Goal: Task Accomplishment & Management: Use online tool/utility

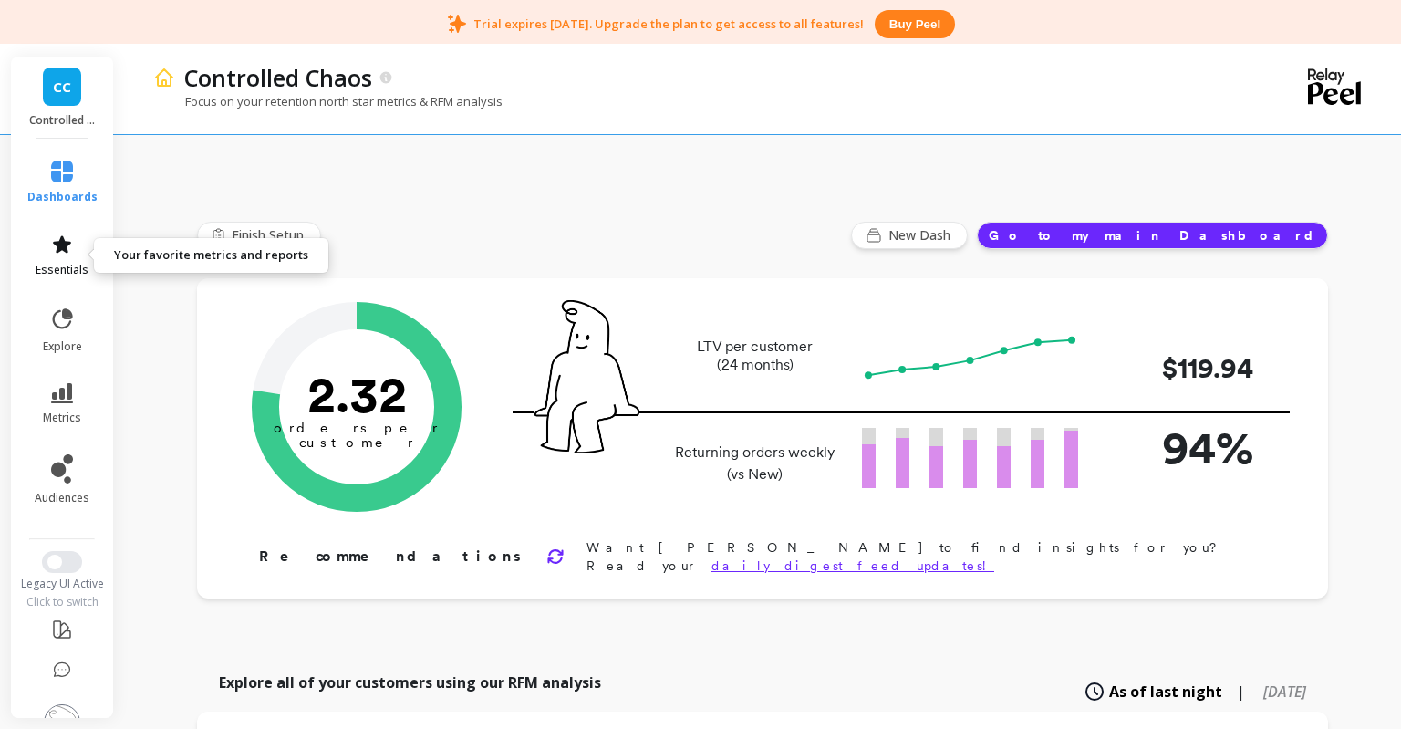
click at [54, 264] on span "essentials" at bounding box center [62, 270] width 53 height 15
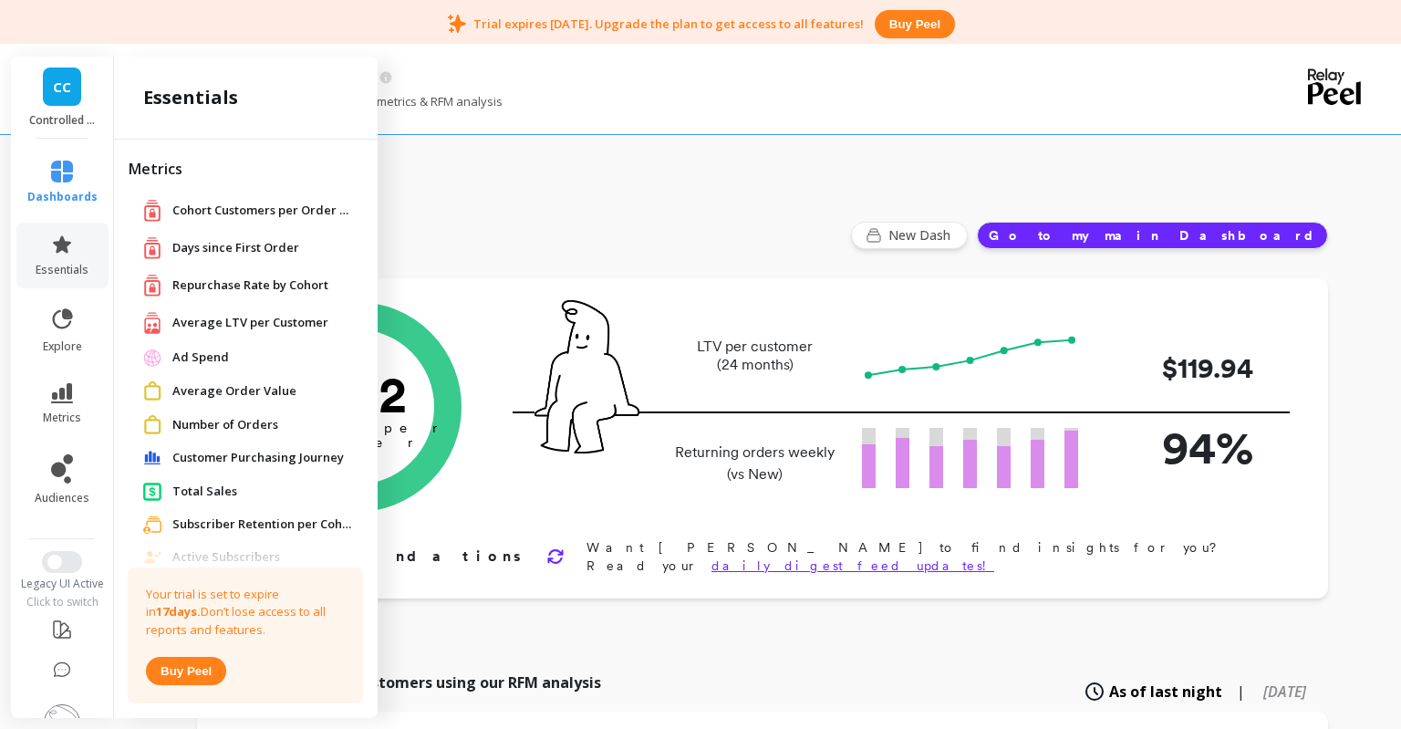
click at [64, 112] on div "CC Controlled Chaos" at bounding box center [62, 98] width 102 height 82
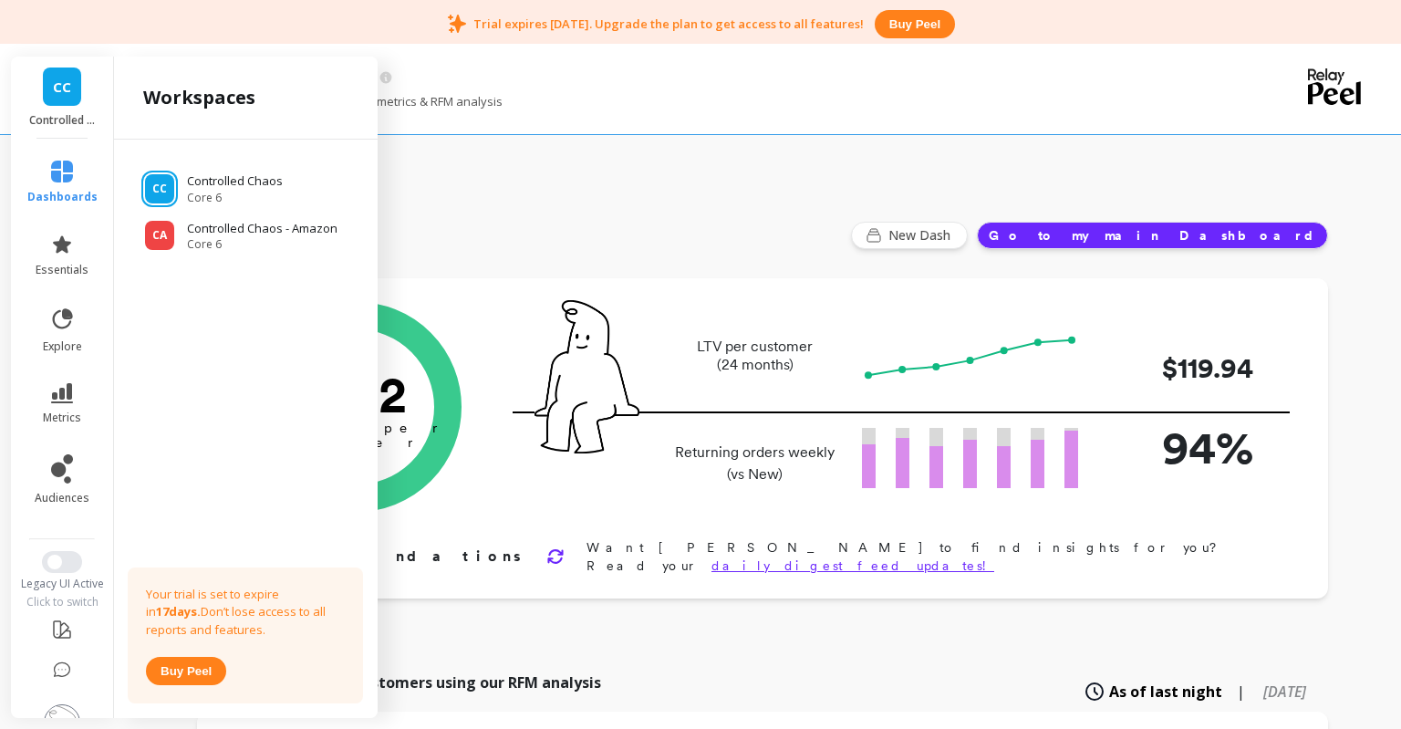
click at [57, 93] on span "CC" at bounding box center [62, 87] width 18 height 21
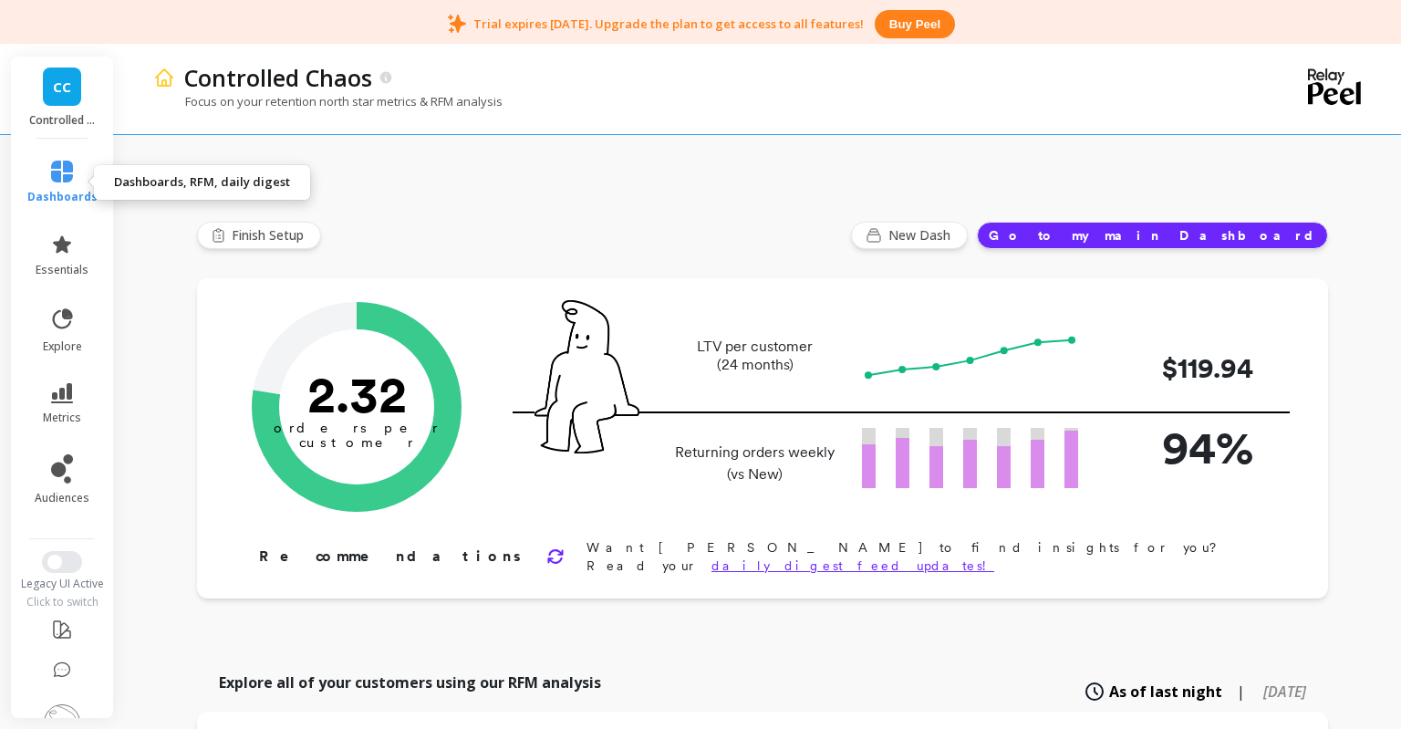
click at [56, 176] on icon at bounding box center [62, 172] width 22 height 22
click at [1192, 232] on button "Go to my main Dashboard" at bounding box center [1152, 235] width 351 height 27
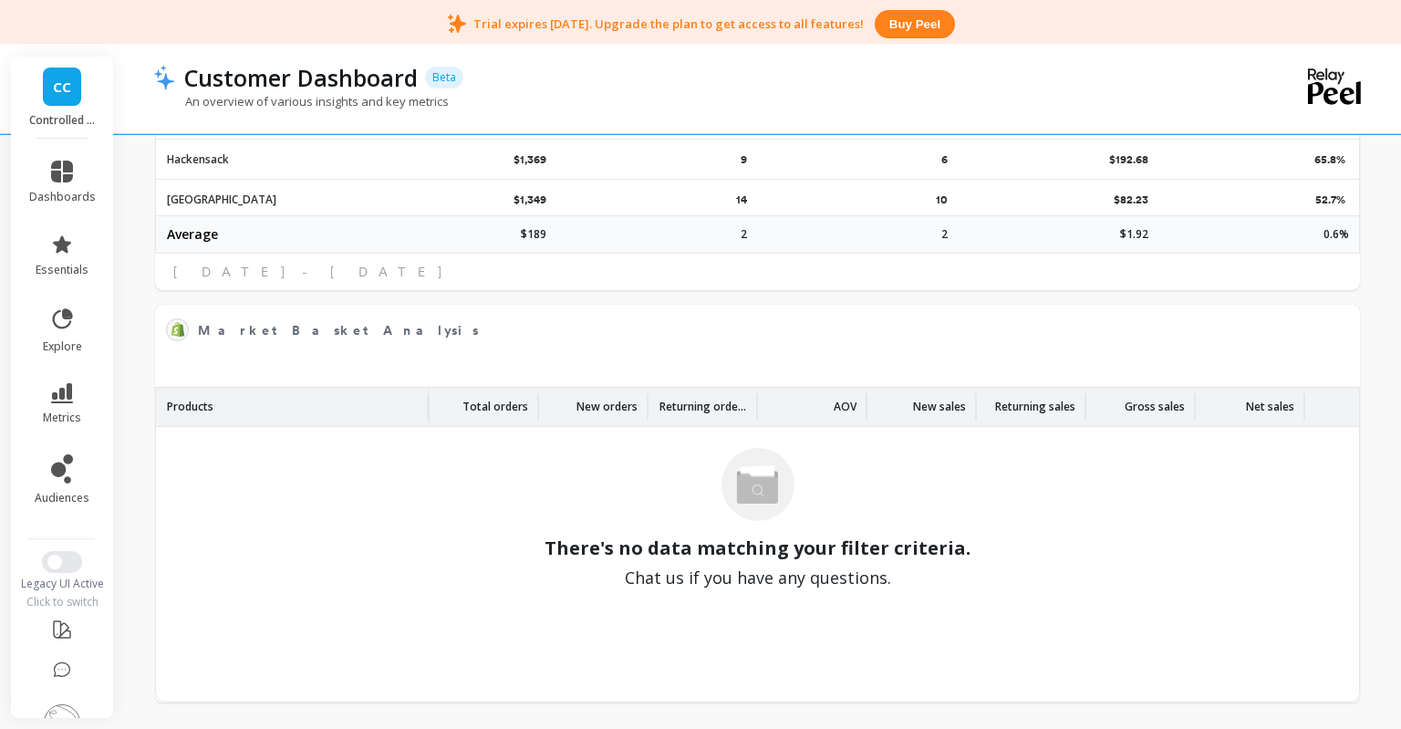
scroll to position [3094, 0]
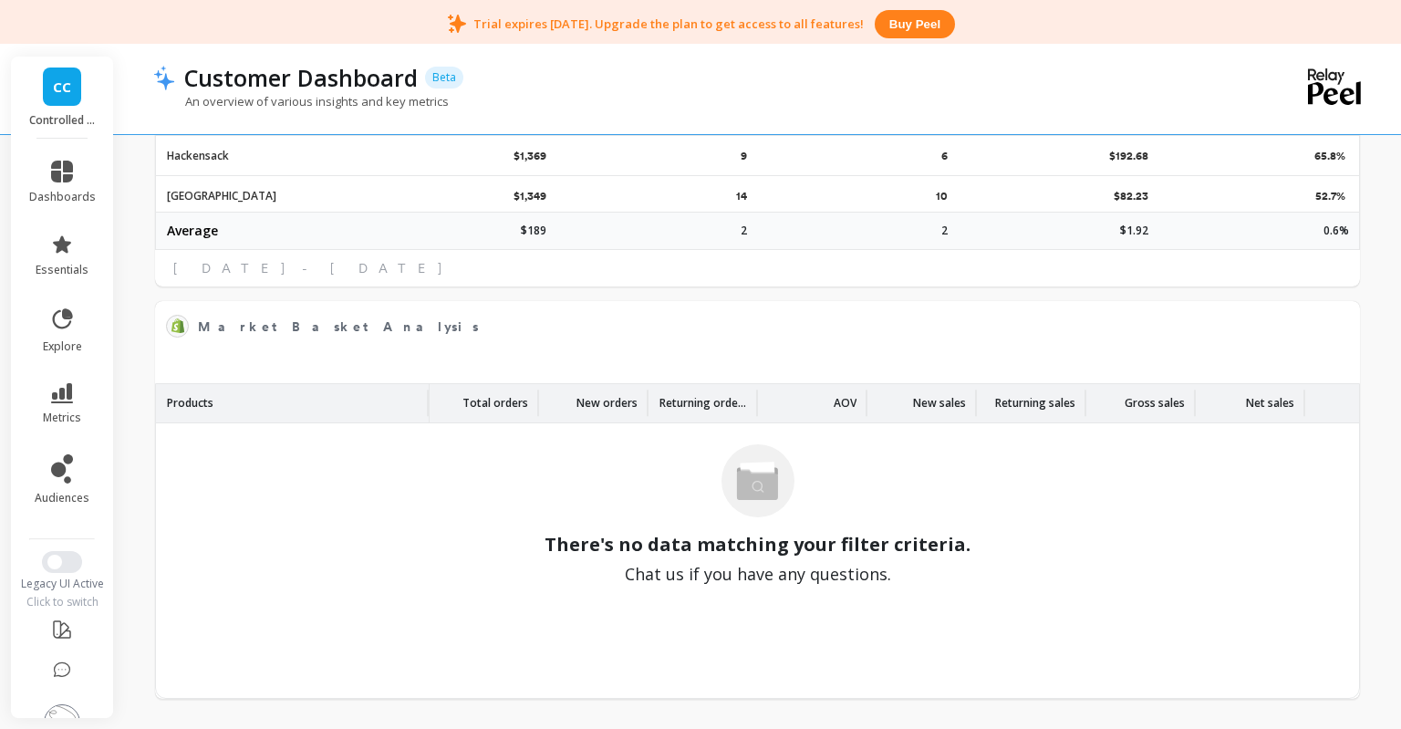
click at [64, 104] on link "CC" at bounding box center [62, 86] width 38 height 38
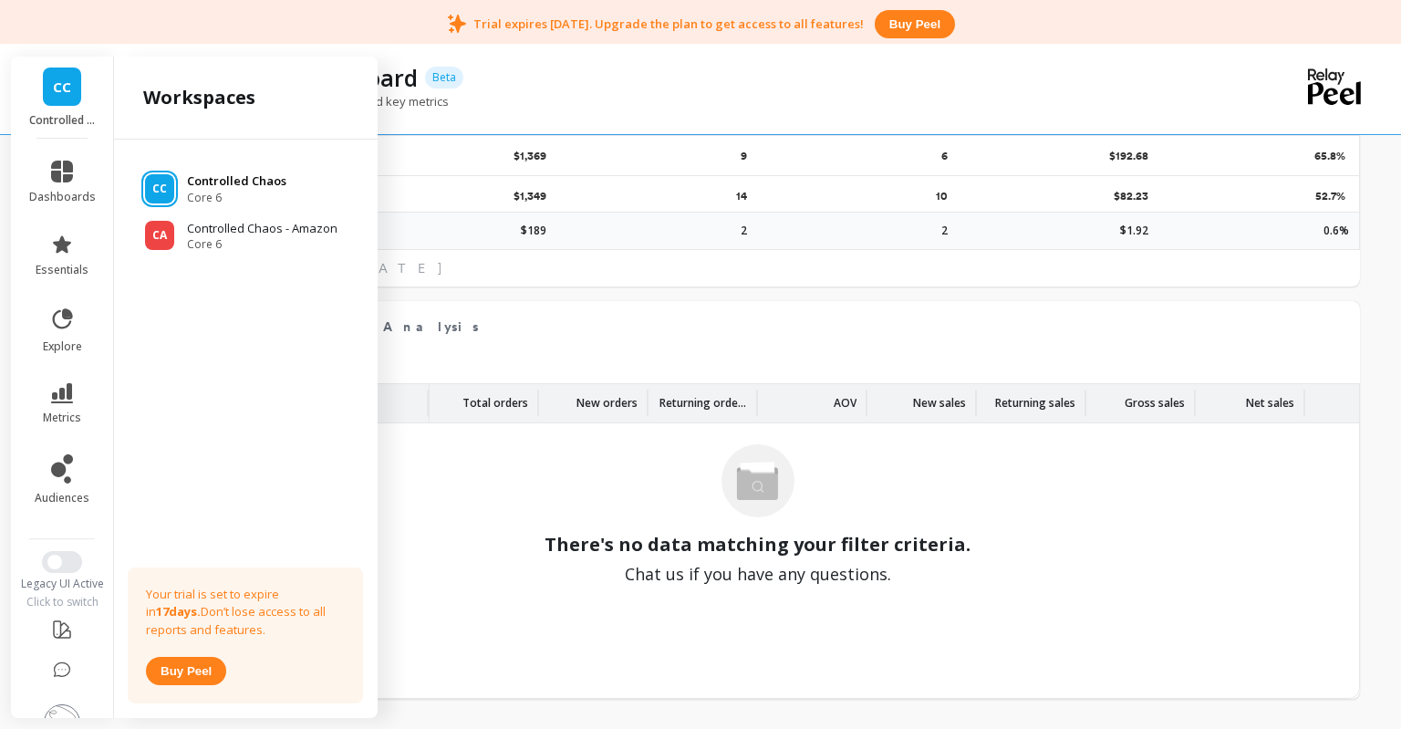
click at [200, 191] on span "Core 6" at bounding box center [236, 198] width 99 height 15
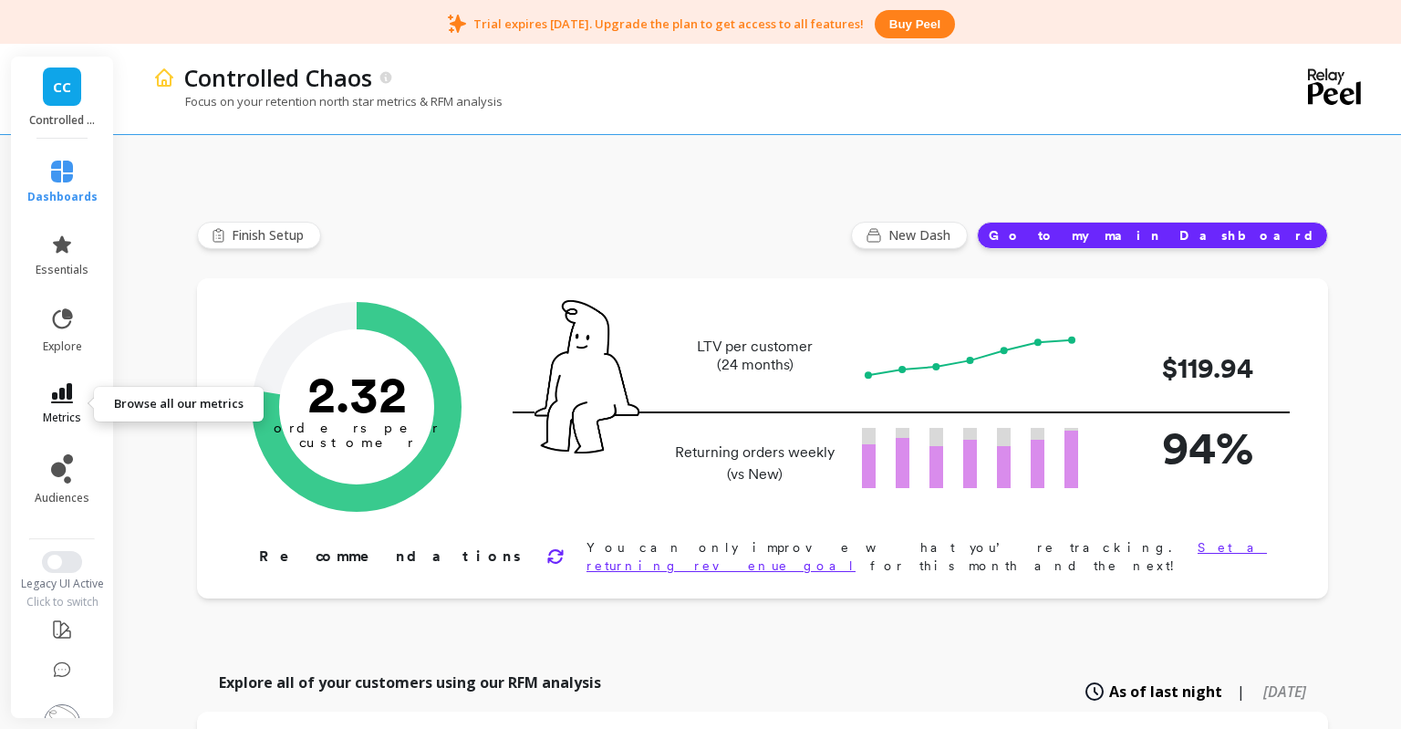
click at [57, 398] on icon at bounding box center [62, 393] width 22 height 20
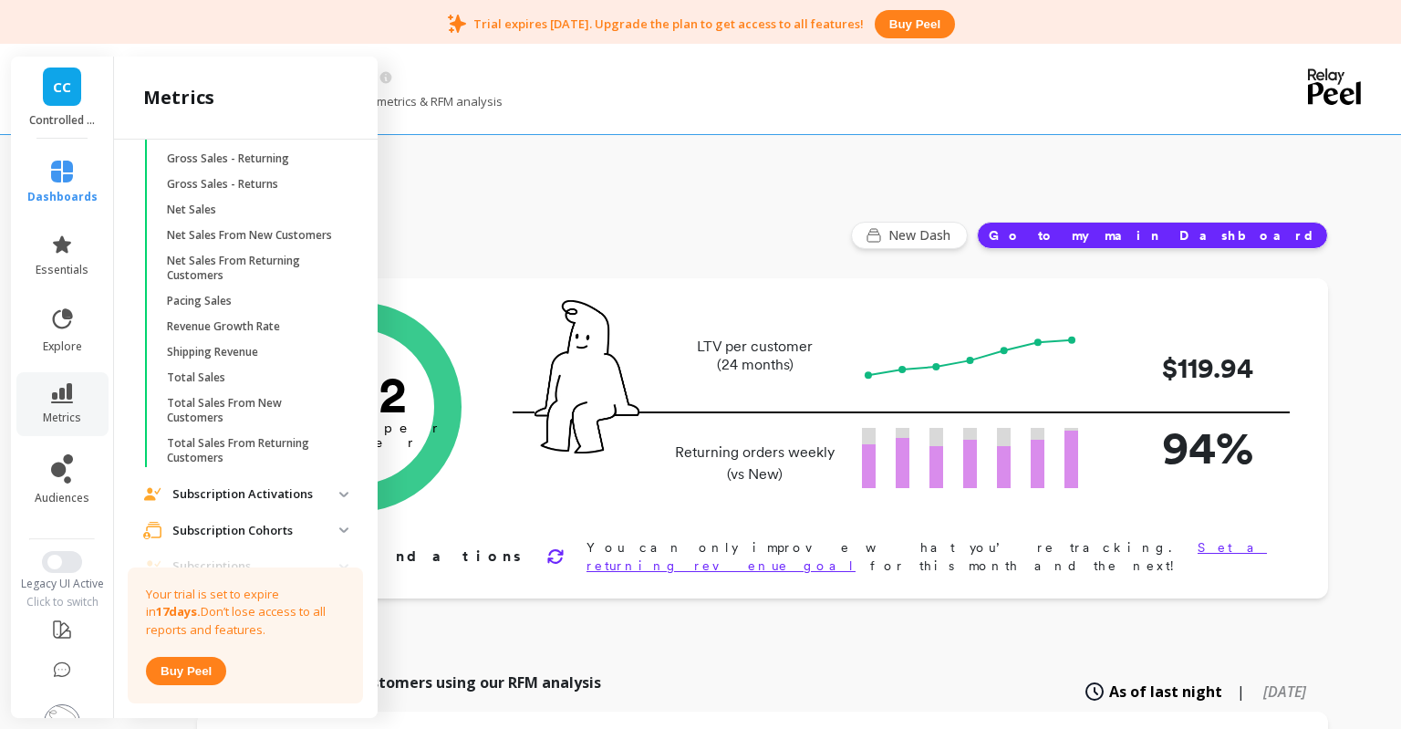
scroll to position [2105, 0]
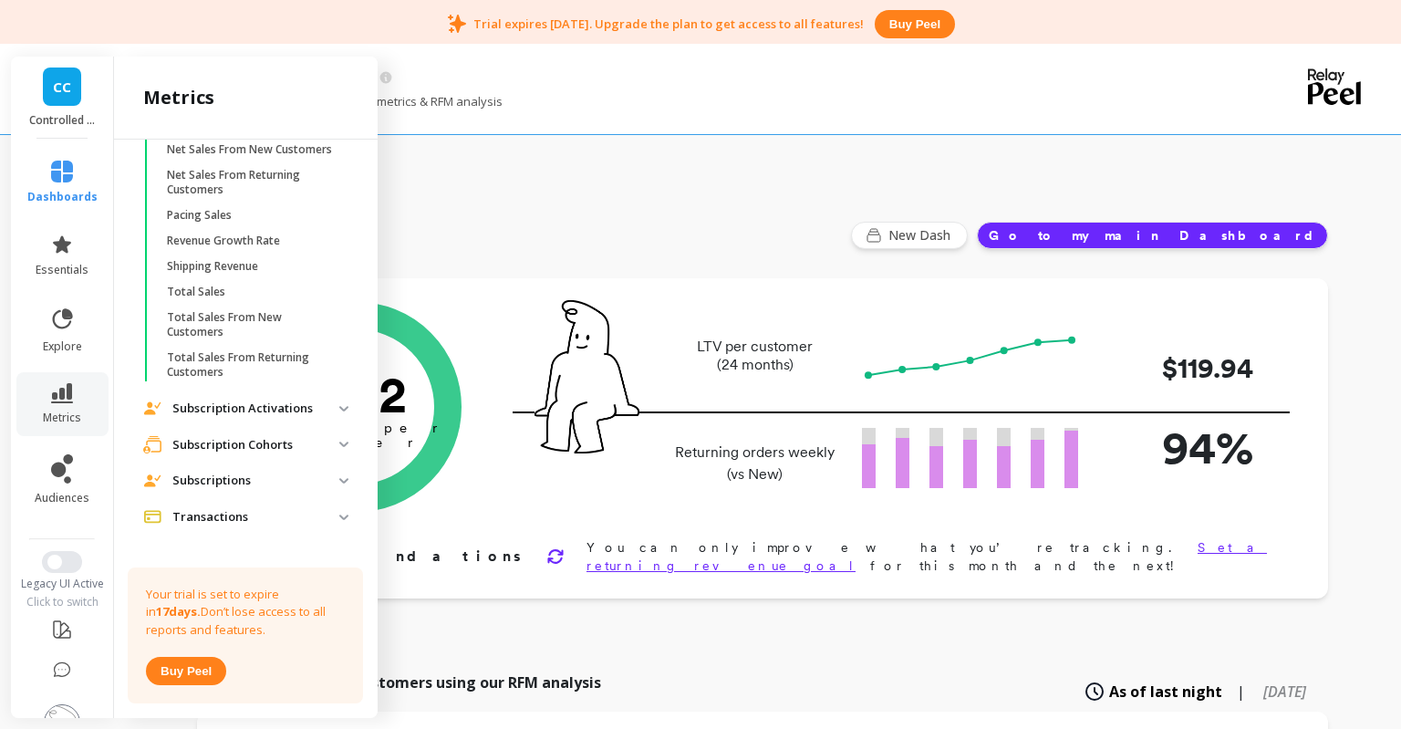
click at [217, 472] on p "Subscriptions" at bounding box center [255, 481] width 167 height 18
click at [217, 513] on p "Active Subscribers" at bounding box center [214, 520] width 95 height 15
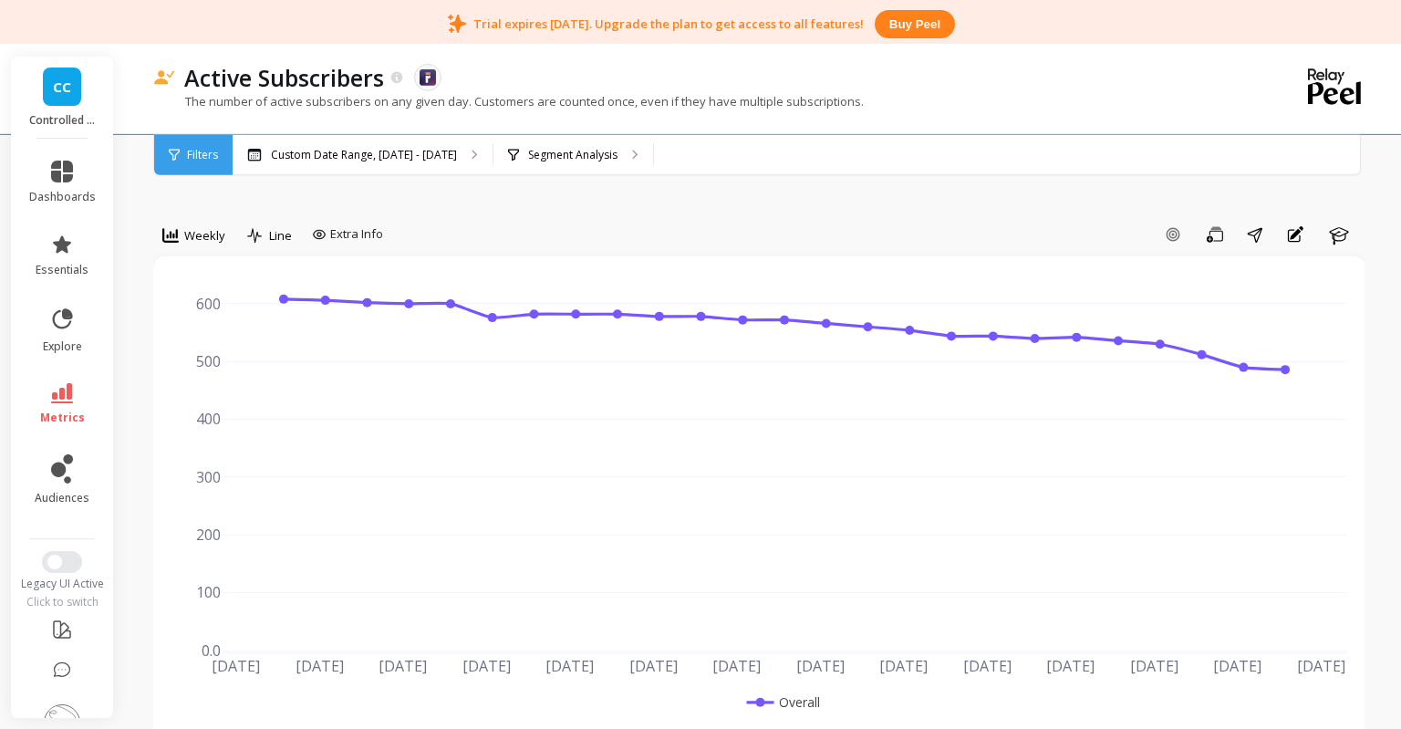
scroll to position [40, 0]
click at [420, 150] on p "Custom Date Range, May 1 - Oct 14" at bounding box center [364, 155] width 186 height 15
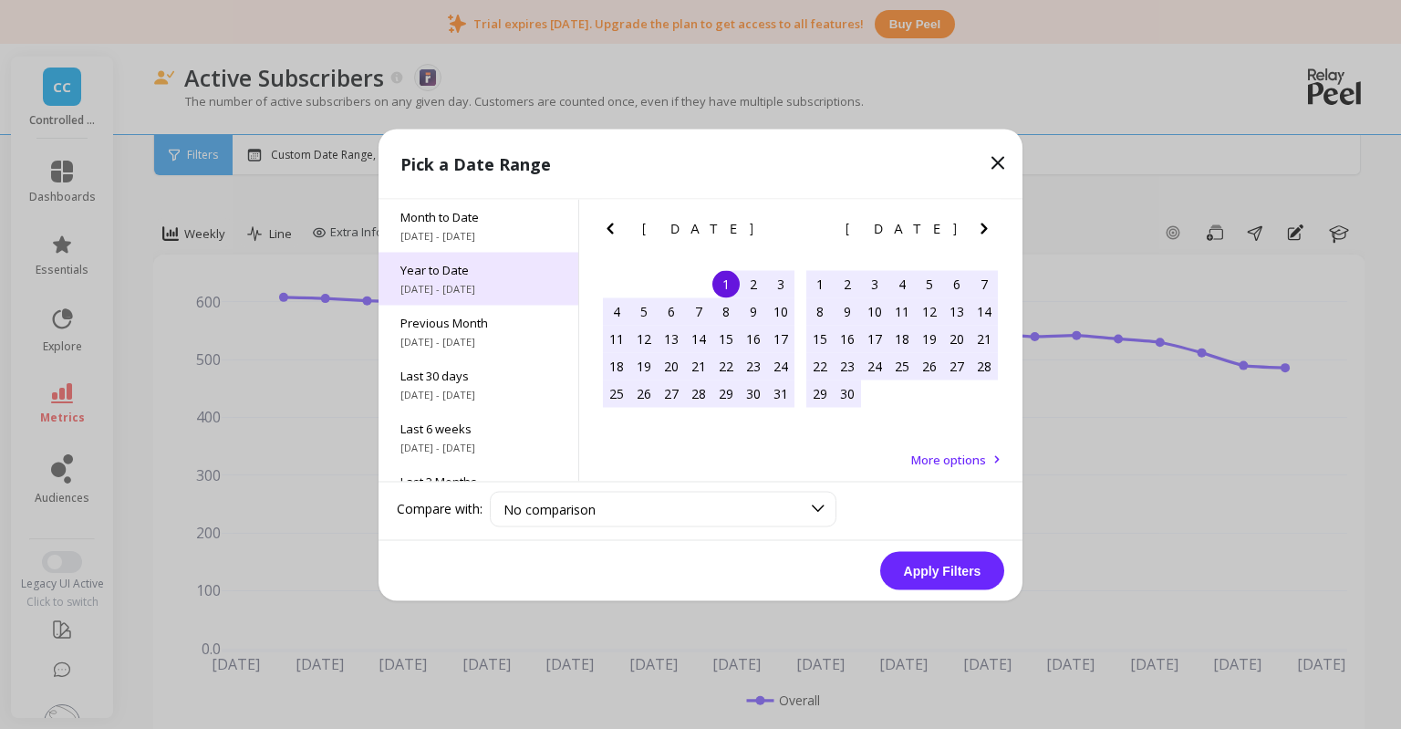
click at [437, 272] on span "Year to Date" at bounding box center [478, 269] width 156 height 16
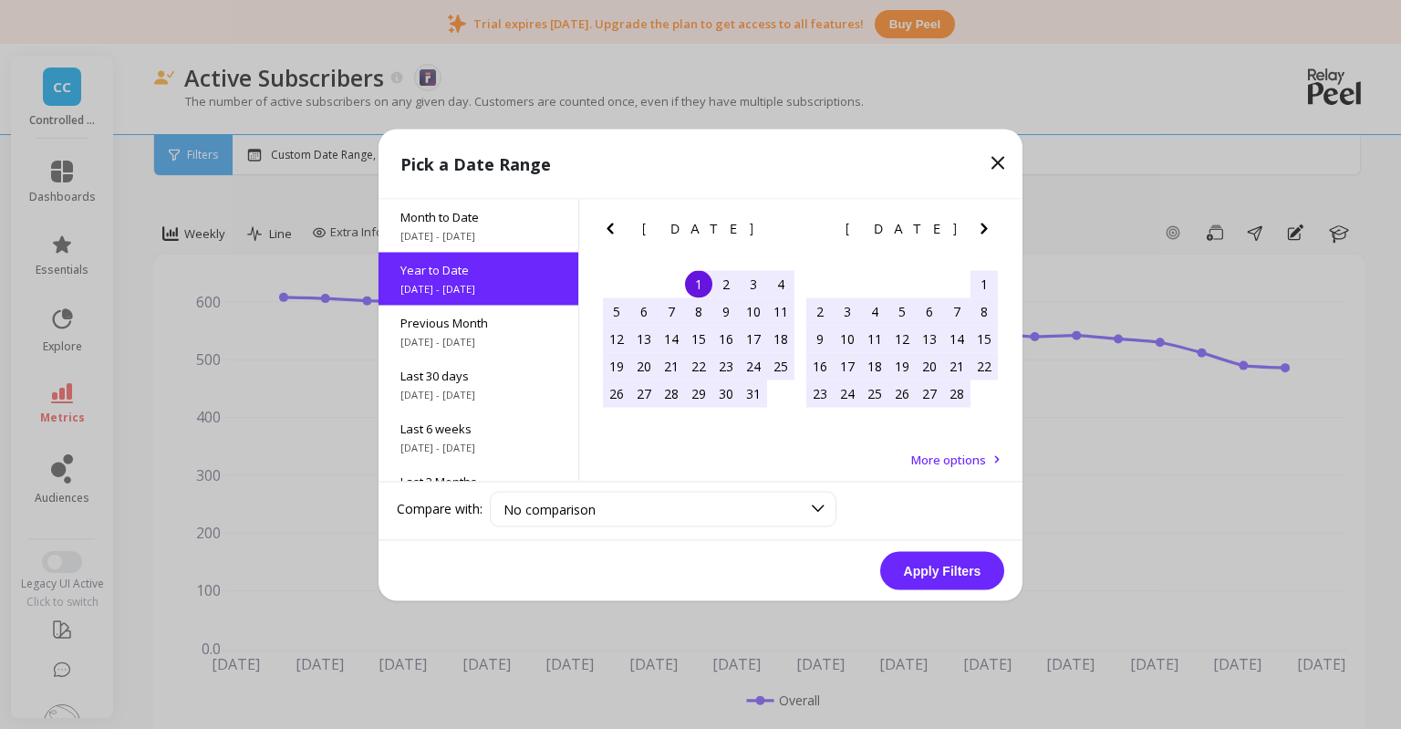
click at [905, 571] on button "Apply Filters" at bounding box center [942, 570] width 124 height 38
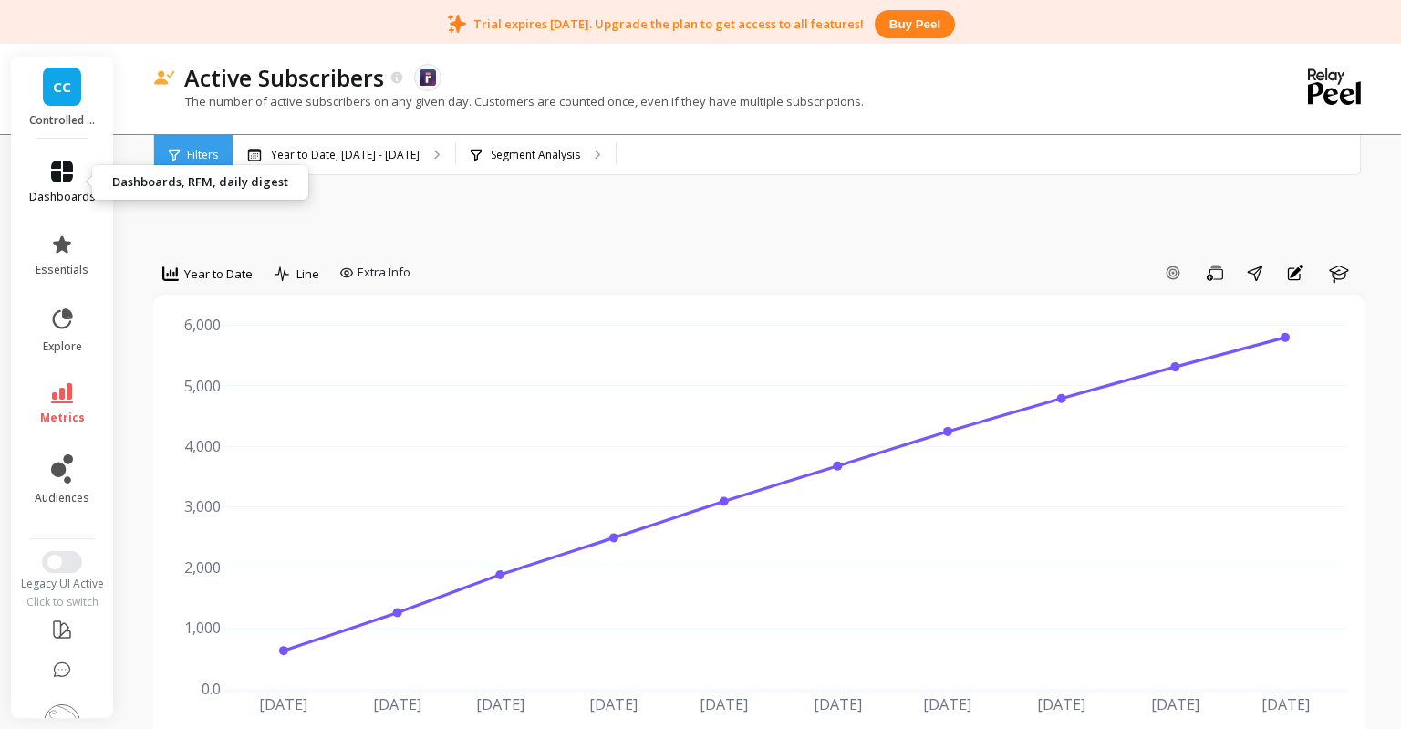
click at [67, 188] on link "dashboards" at bounding box center [62, 183] width 67 height 44
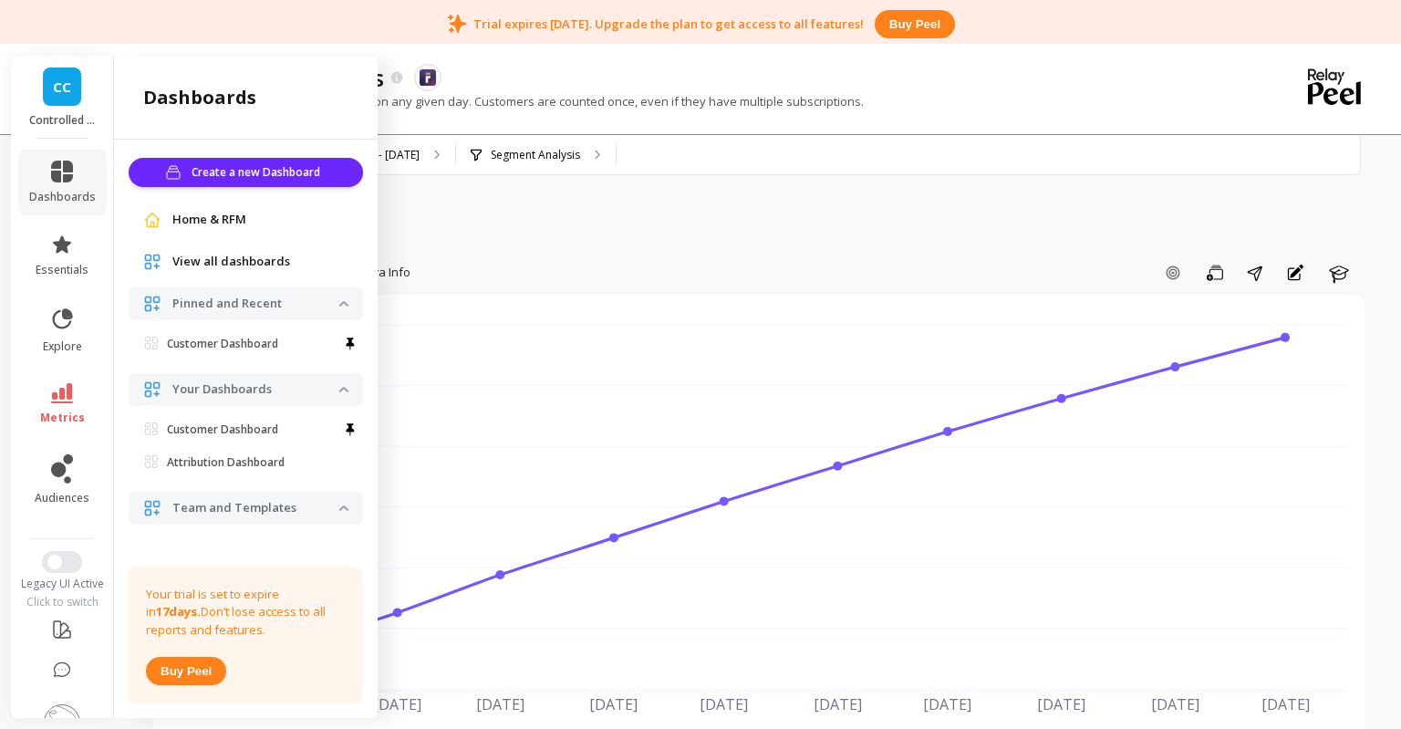
click at [56, 108] on div "CC Controlled Chaos" at bounding box center [62, 98] width 102 height 82
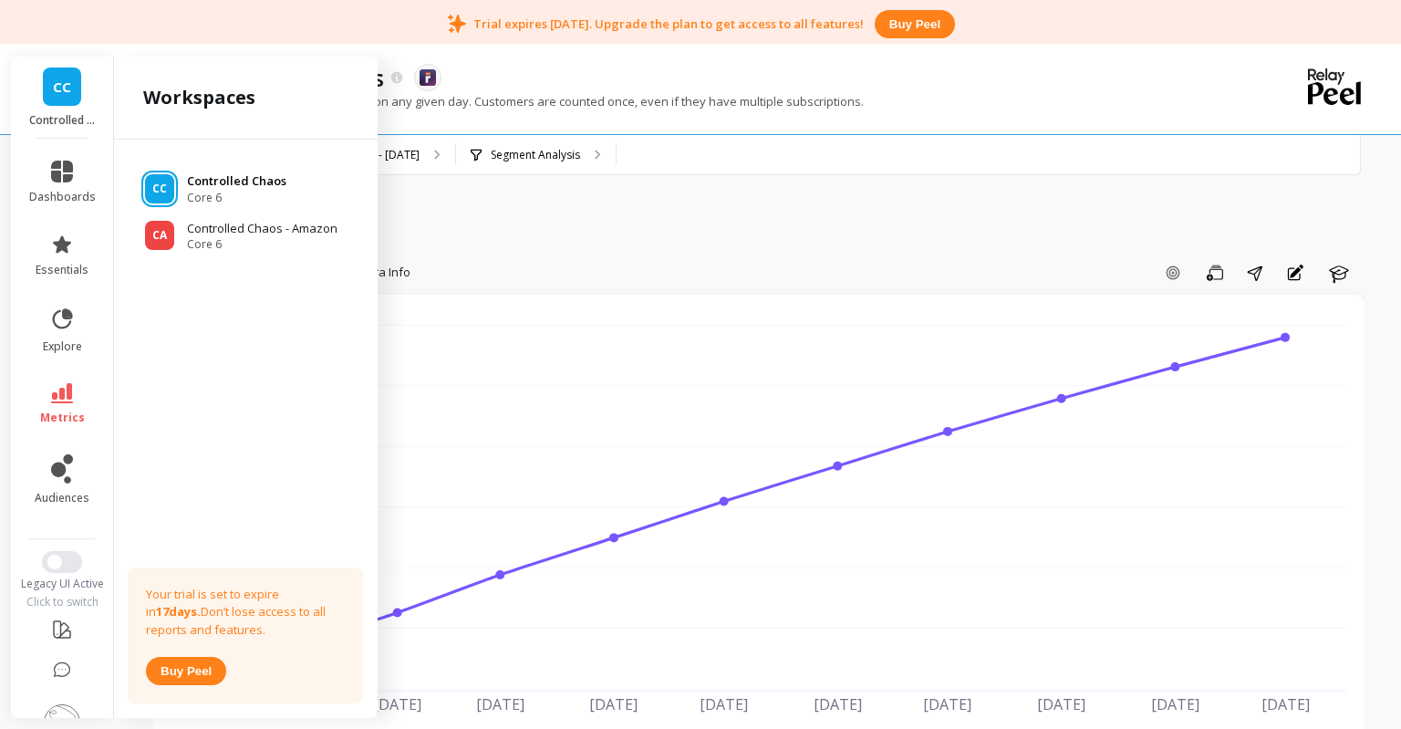
click at [246, 186] on p "Controlled Chaos" at bounding box center [236, 181] width 99 height 18
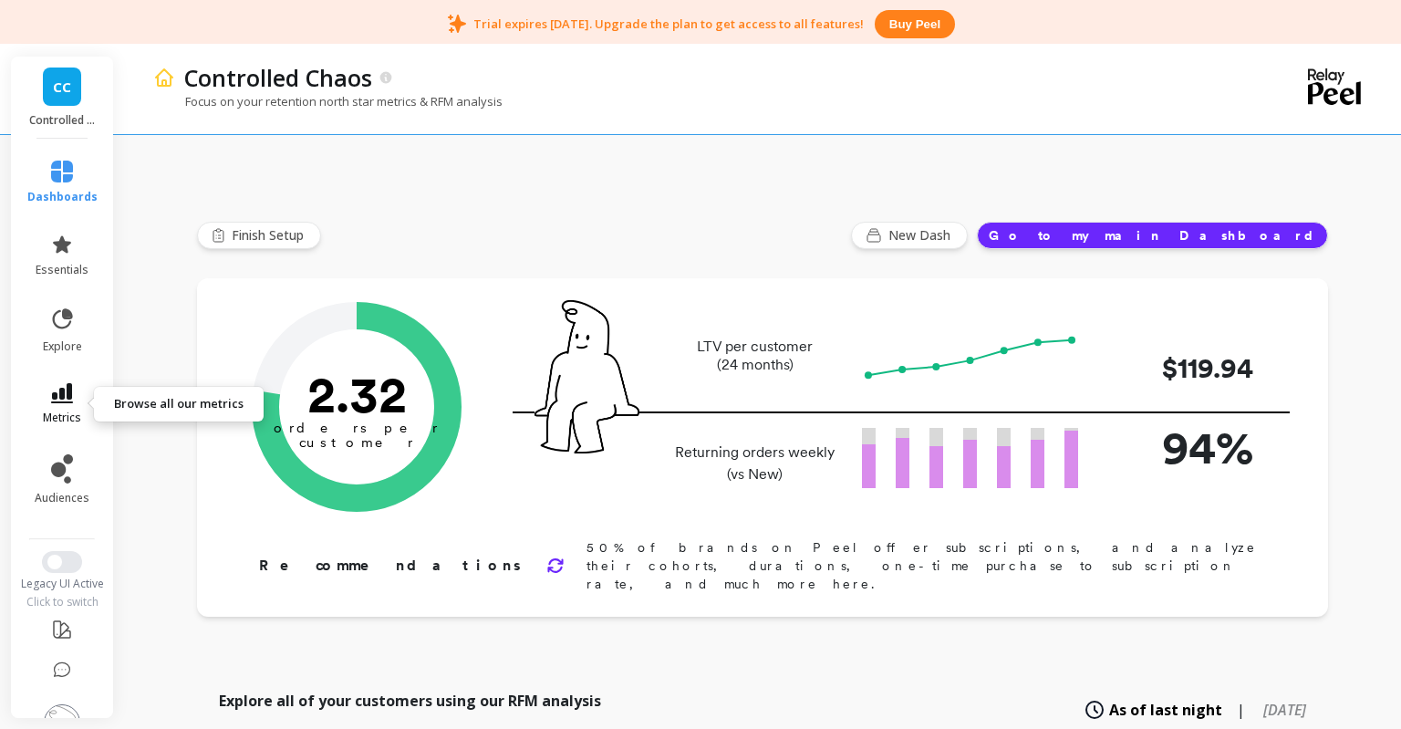
click at [61, 405] on link "metrics" at bounding box center [62, 404] width 70 height 42
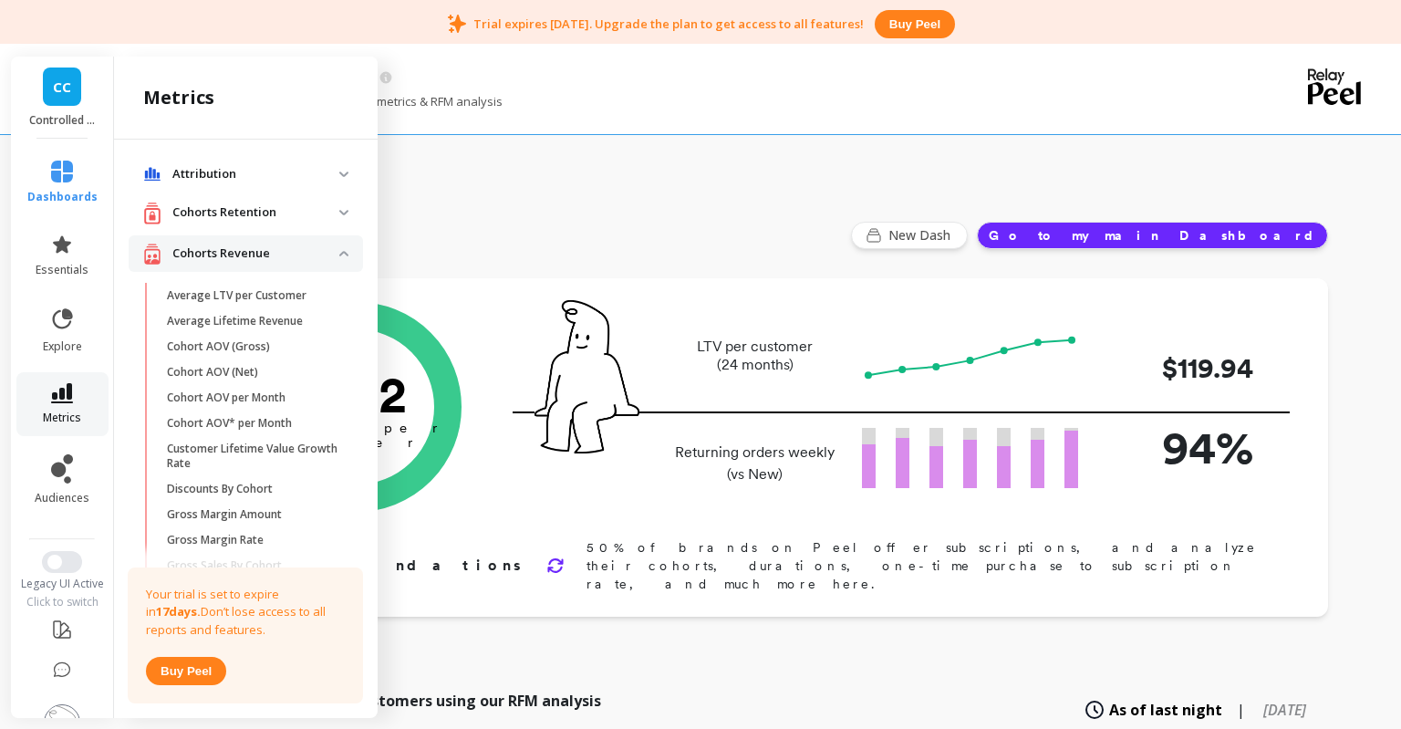
scroll to position [2105, 0]
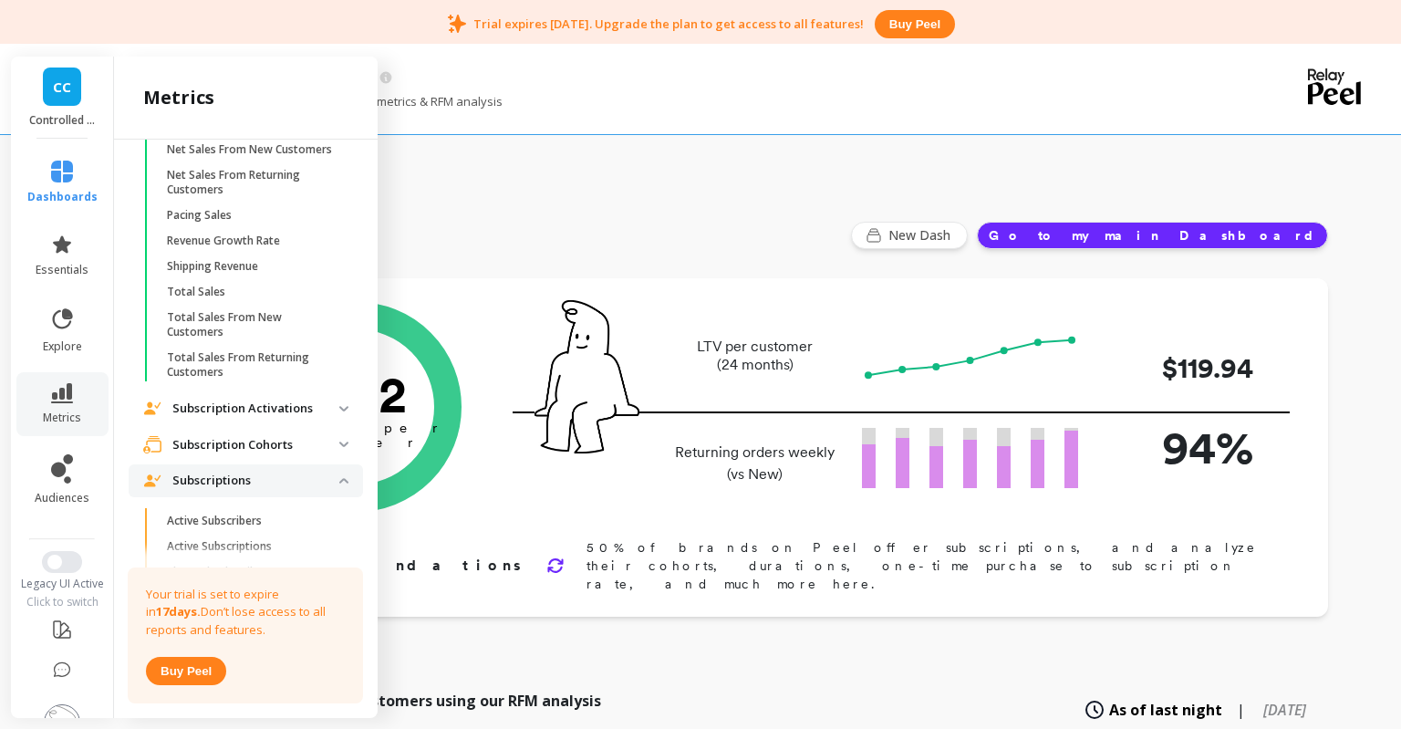
click at [235, 399] on p "Subscription Activations" at bounding box center [255, 408] width 167 height 18
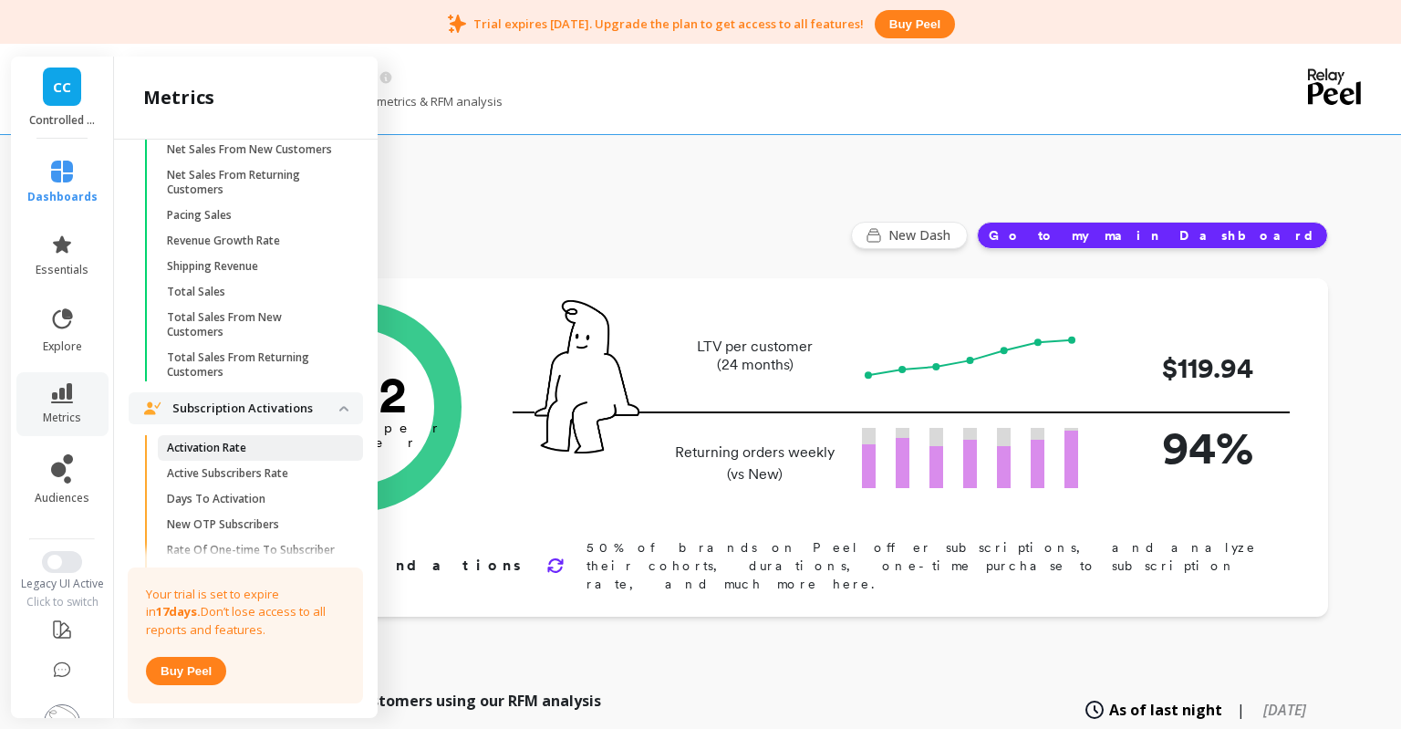
click at [226, 441] on p "Activation Rate" at bounding box center [206, 448] width 79 height 15
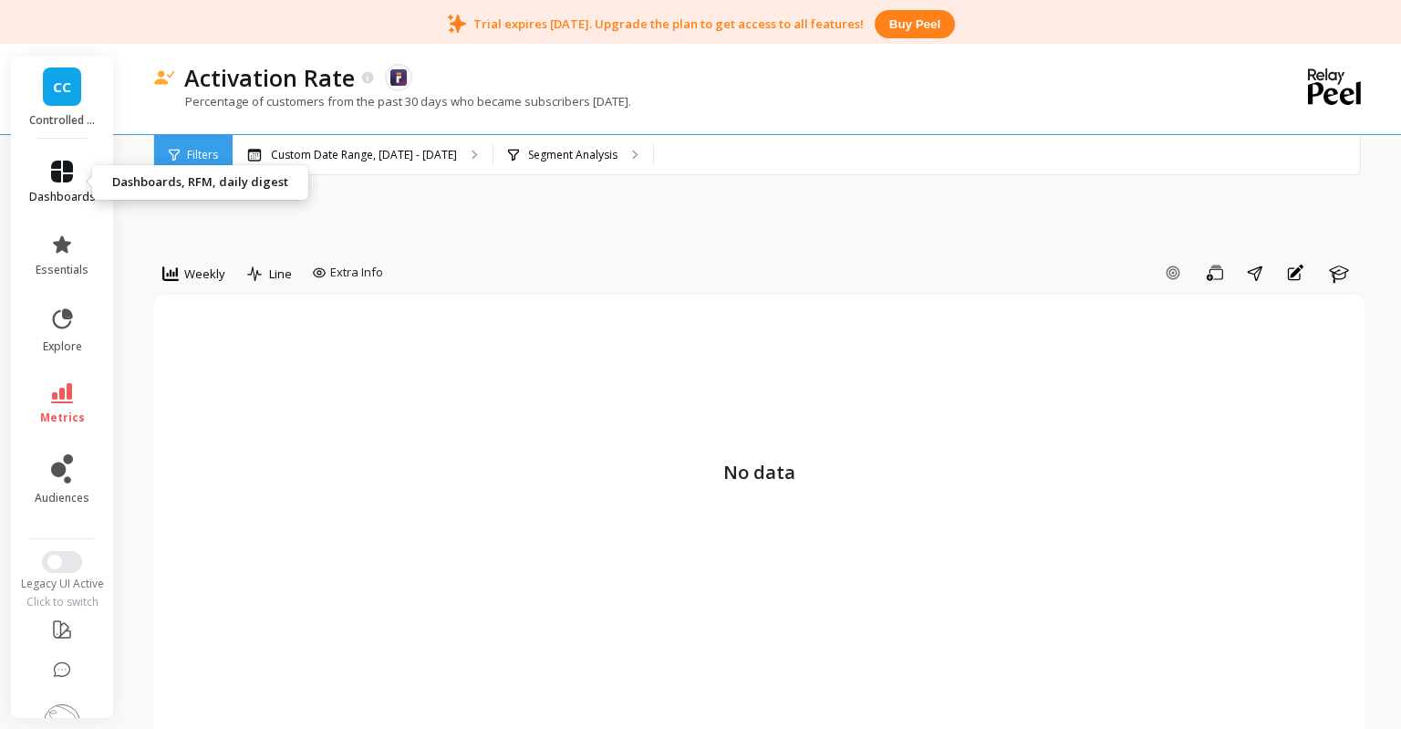
click at [60, 192] on span "dashboards" at bounding box center [62, 197] width 67 height 15
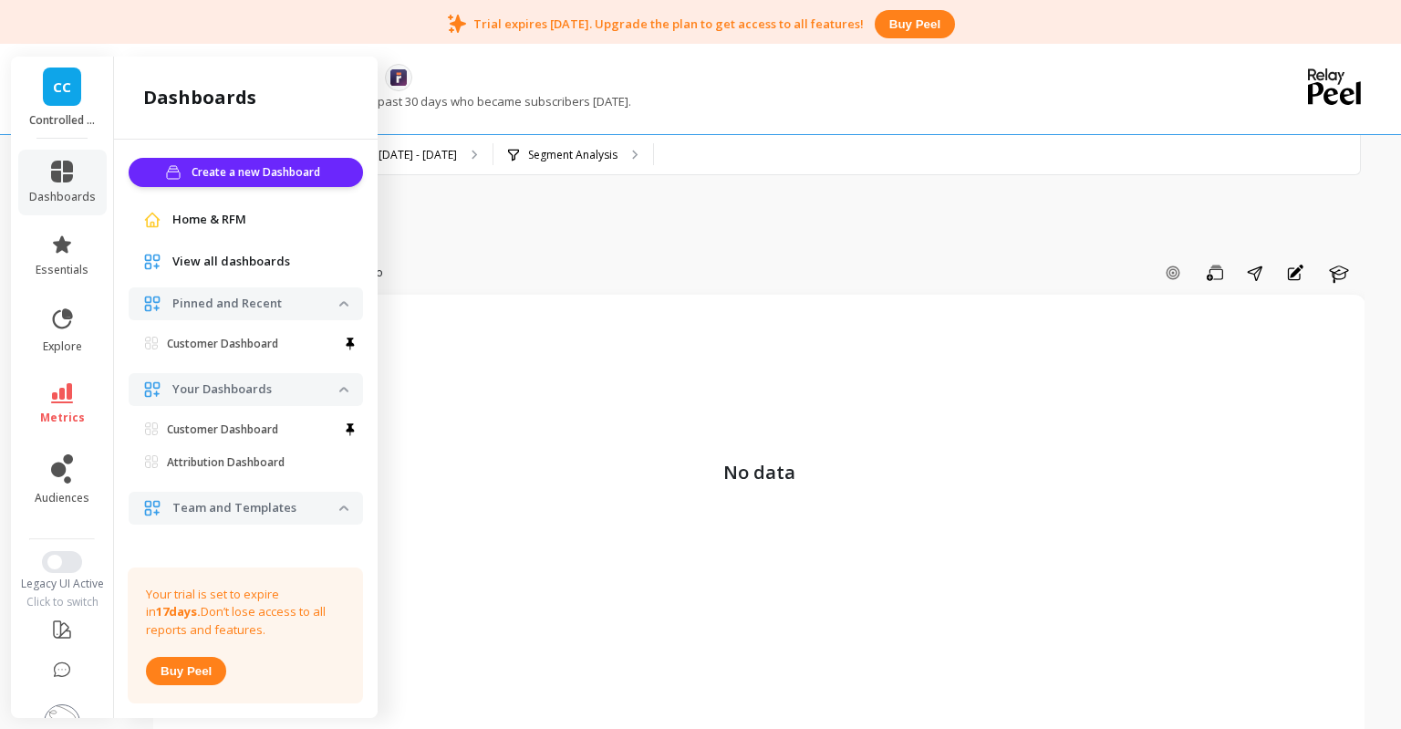
click at [201, 213] on span "Home & RFM" at bounding box center [209, 220] width 74 height 18
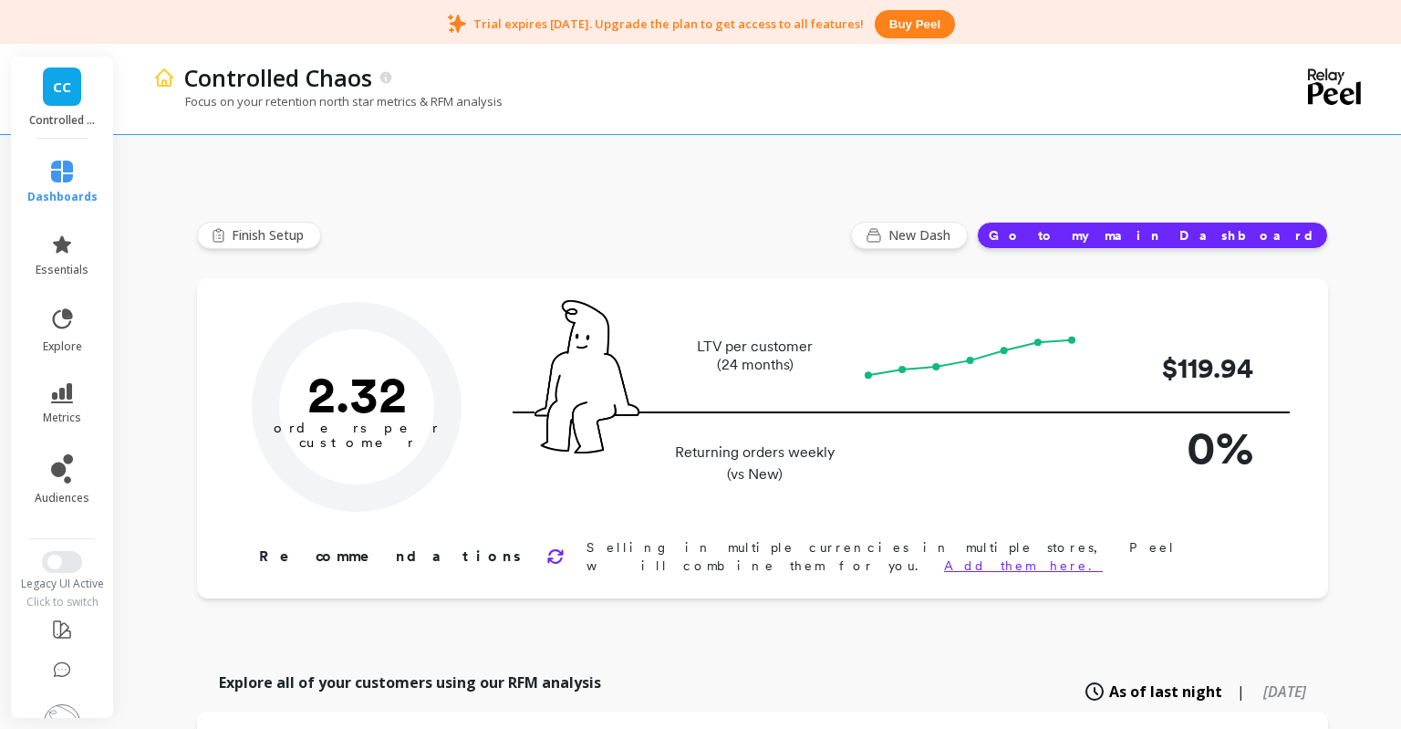
type input "Champions"
type input "77"
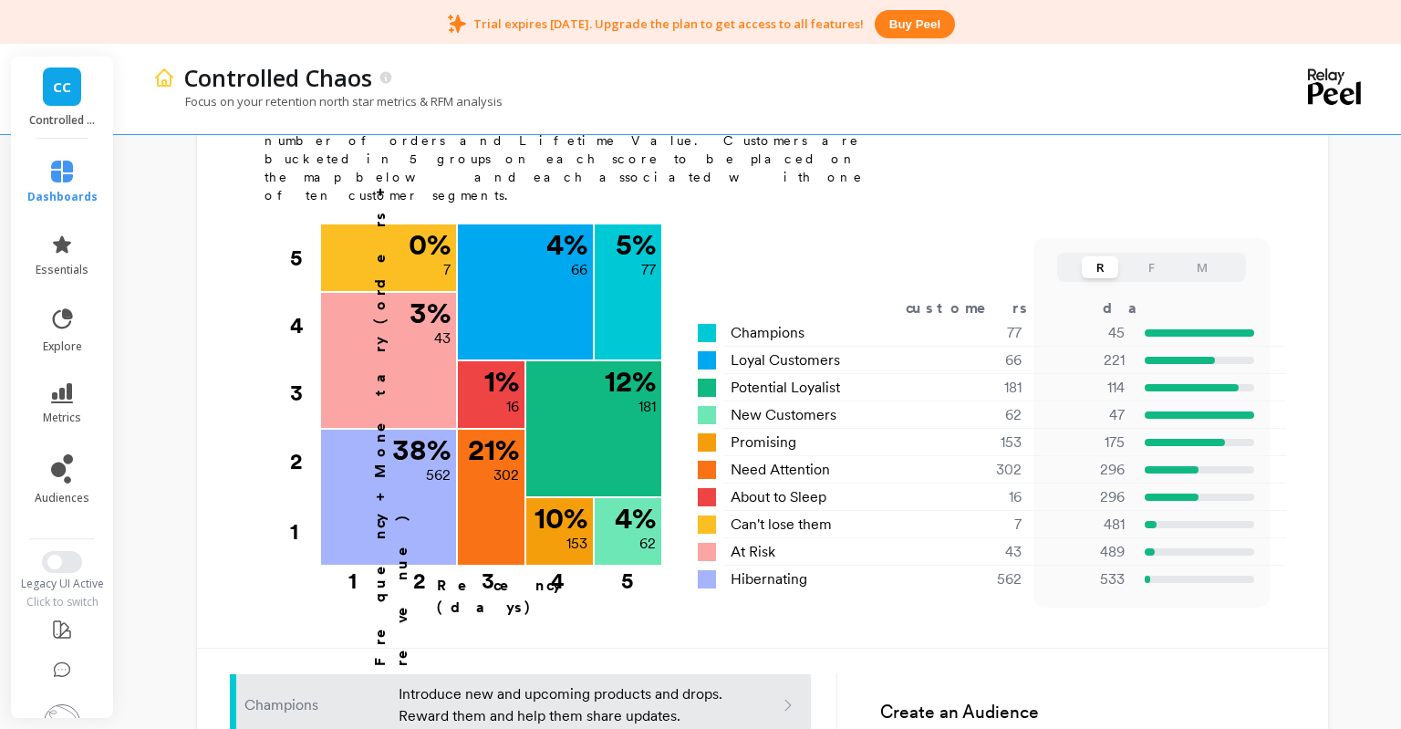
scroll to position [135, 0]
